Goal: Transaction & Acquisition: Purchase product/service

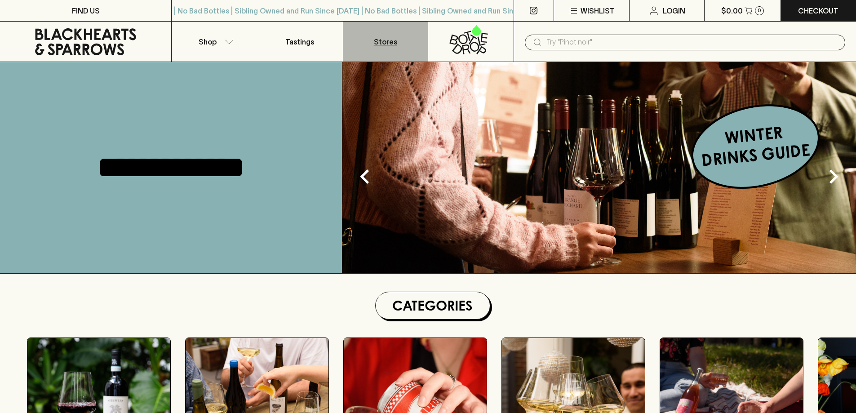
click at [405, 40] on link "Stores" at bounding box center [385, 42] width 85 height 40
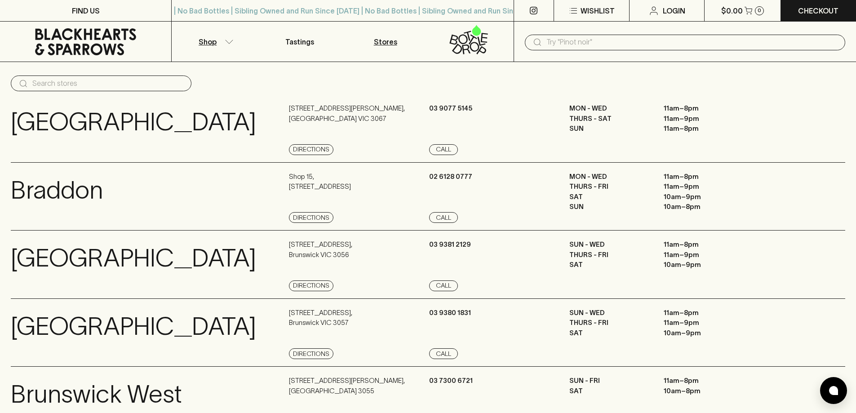
click at [232, 49] on button "Shop" at bounding box center [214, 42] width 85 height 40
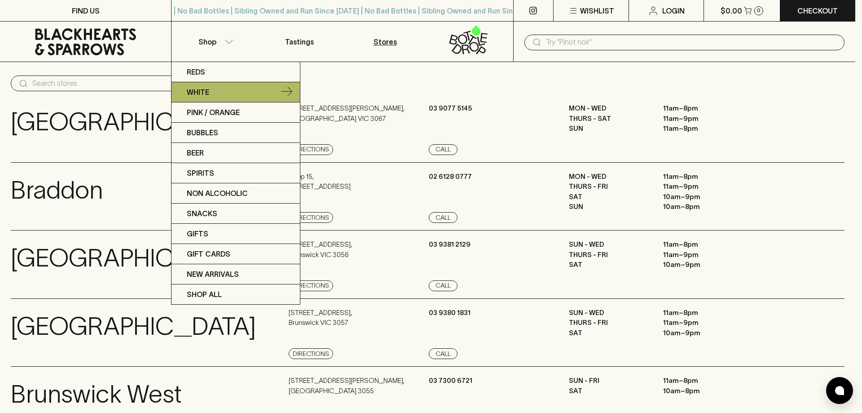
click at [224, 96] on link "White" at bounding box center [236, 92] width 128 height 20
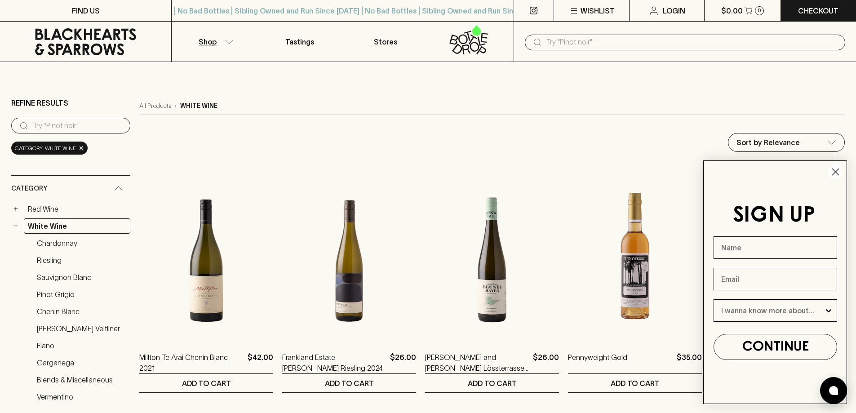
click at [833, 173] on icon "Close dialog" at bounding box center [835, 172] width 6 height 6
